Goal: Information Seeking & Learning: Understand process/instructions

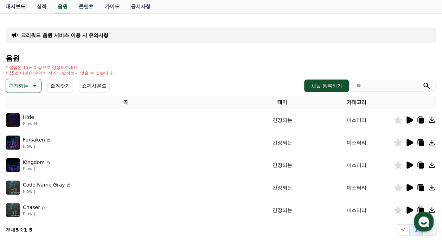
click at [18, 11] on link "대시보드" at bounding box center [15, 6] width 31 height 13
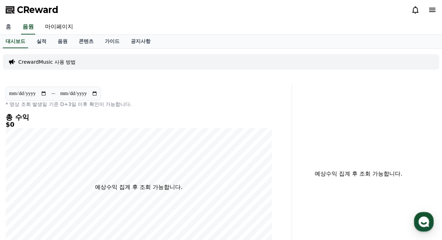
click at [11, 27] on link "홈" at bounding box center [8, 27] width 17 height 15
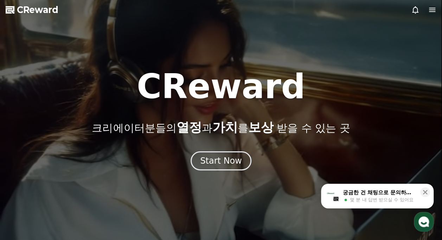
click at [433, 10] on icon at bounding box center [432, 10] width 6 height 4
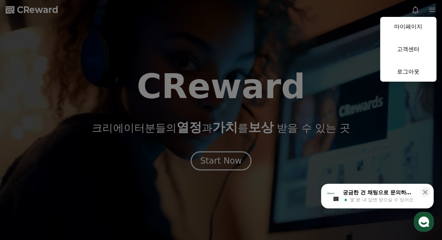
click at [412, 202] on span "몇 분 내 답변 받으실 수 있어요" at bounding box center [382, 199] width 64 height 6
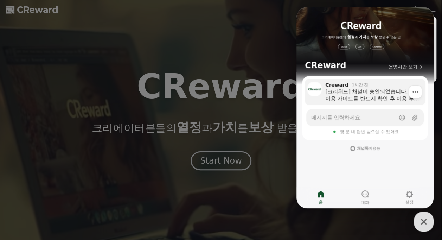
click at [360, 96] on div "[크리워드] 채널이 승인되었습니다. 이용 가이드를 반드시 확인 후 이용 부탁드립니다 :) 크리워드 이용 가이드 https://creward.n…" at bounding box center [372, 95] width 95 height 14
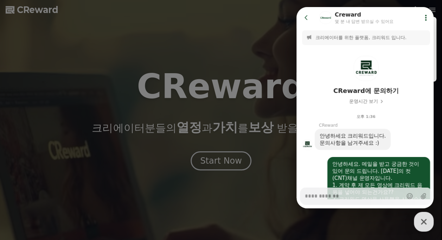
scroll to position [610, 0]
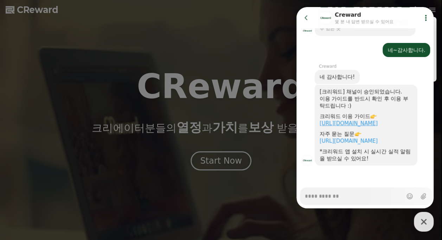
click at [354, 120] on link "https://creward.net/music/guide/android" at bounding box center [348, 123] width 58 height 6
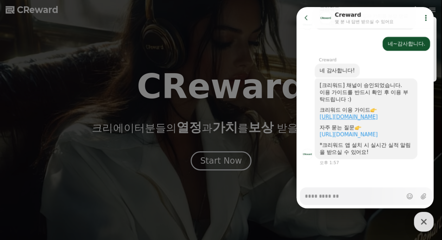
type textarea "*"
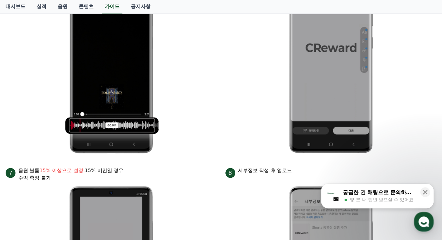
scroll to position [663, 0]
